Goal: Information Seeking & Learning: Learn about a topic

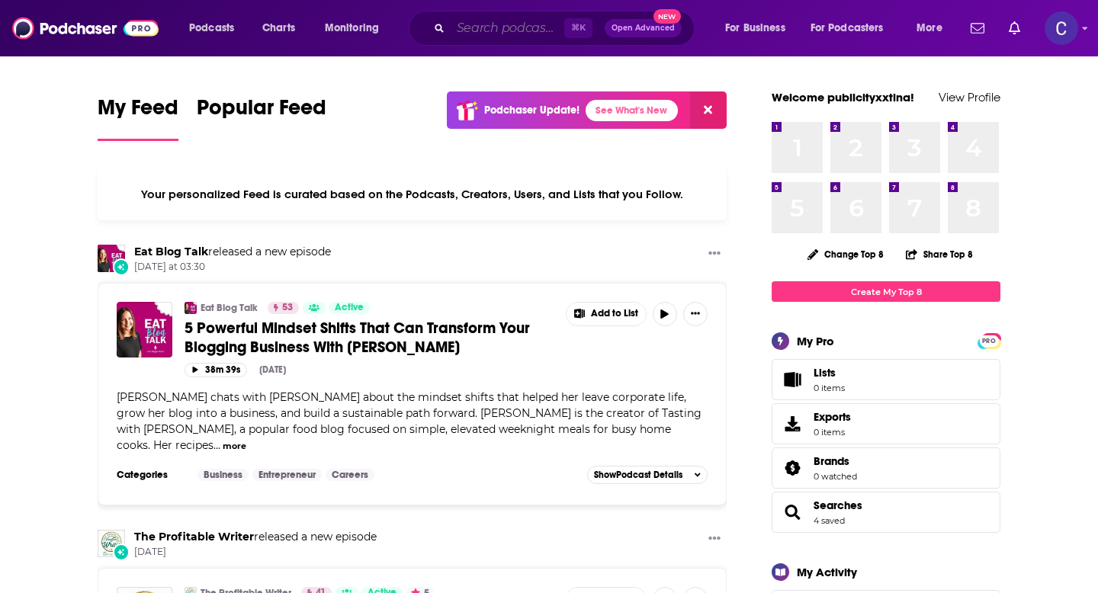
click at [488, 24] on input "Search podcasts, credits, & more..." at bounding box center [507, 28] width 114 height 24
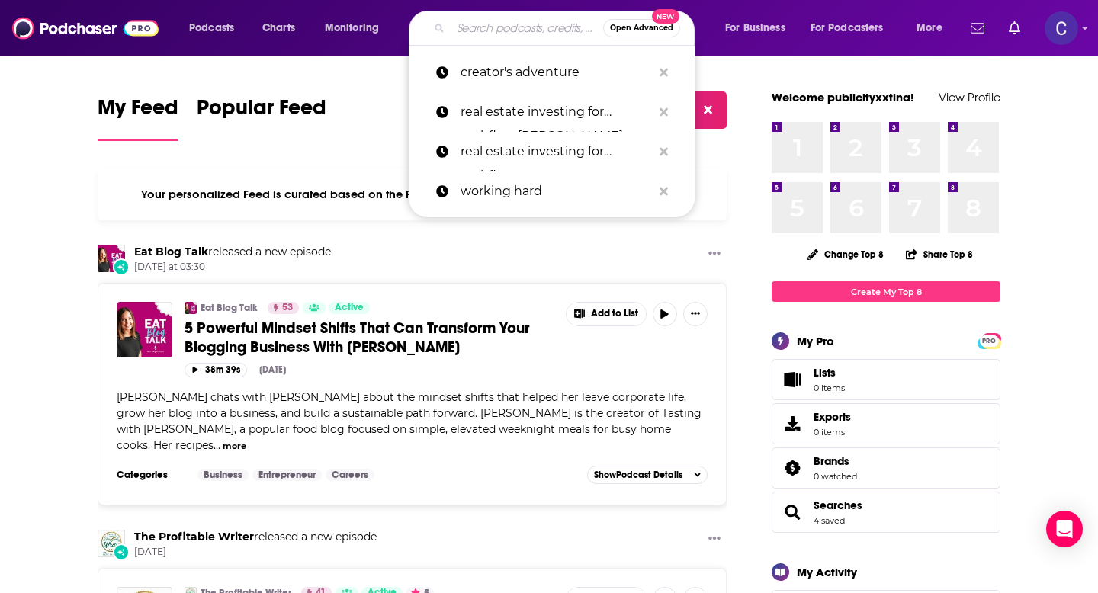
paste input "SaaS Fuel"
type input "SaaS Fuel"
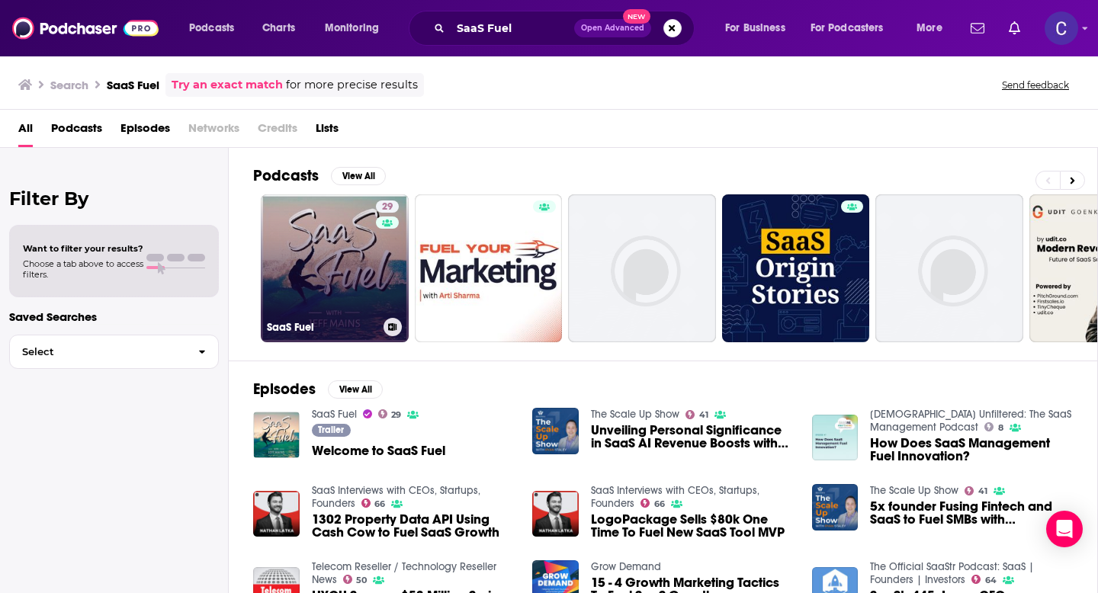
click at [368, 268] on link "29 SaaS Fuel" at bounding box center [335, 268] width 148 height 148
